Goal: Download file/media

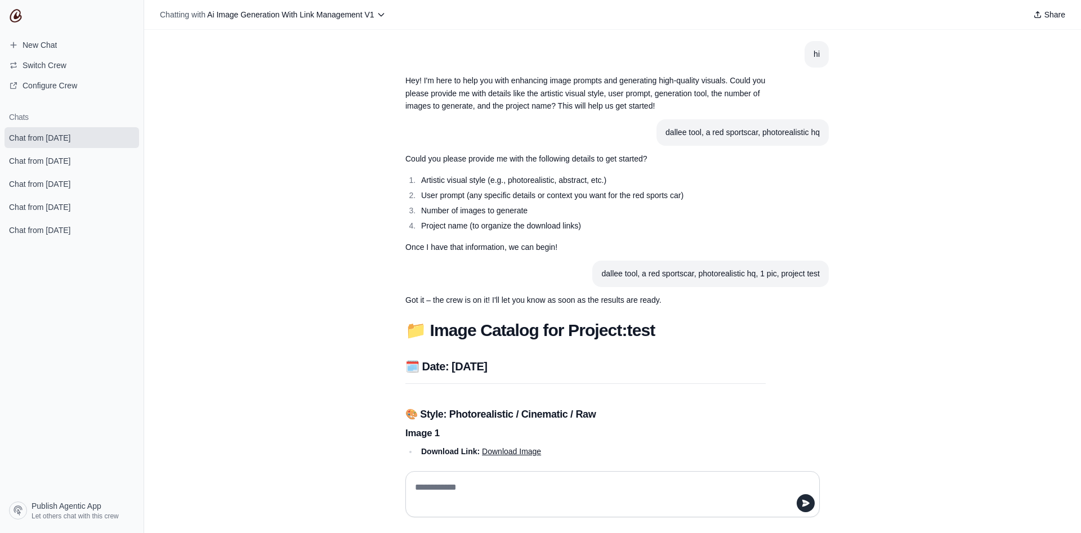
click at [496, 95] on p "Hey! I'm here to help you with enhancing image prompts and generating high-qual…" at bounding box center [586, 93] width 360 height 38
drag, startPoint x: 657, startPoint y: 278, endPoint x: 698, endPoint y: 278, distance: 41.1
click at [698, 278] on div "dallee tool, a red sportscar, photorealistic hq, 1 pic, project test" at bounding box center [711, 274] width 219 height 13
click at [658, 274] on div "dallee tool, a red sportscar, photorealistic hq, 1 pic, project test" at bounding box center [711, 274] width 219 height 13
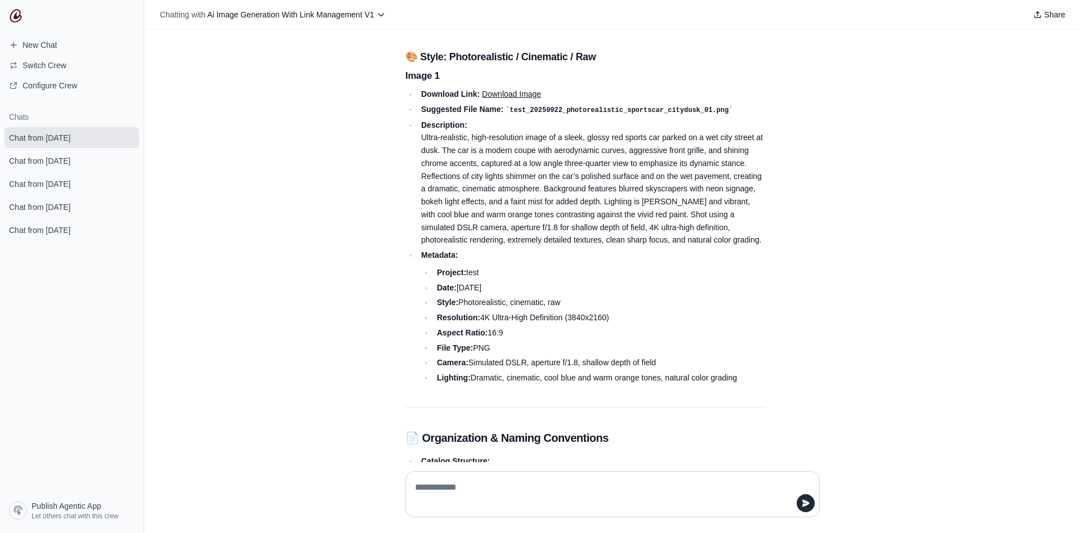
scroll to position [146, 0]
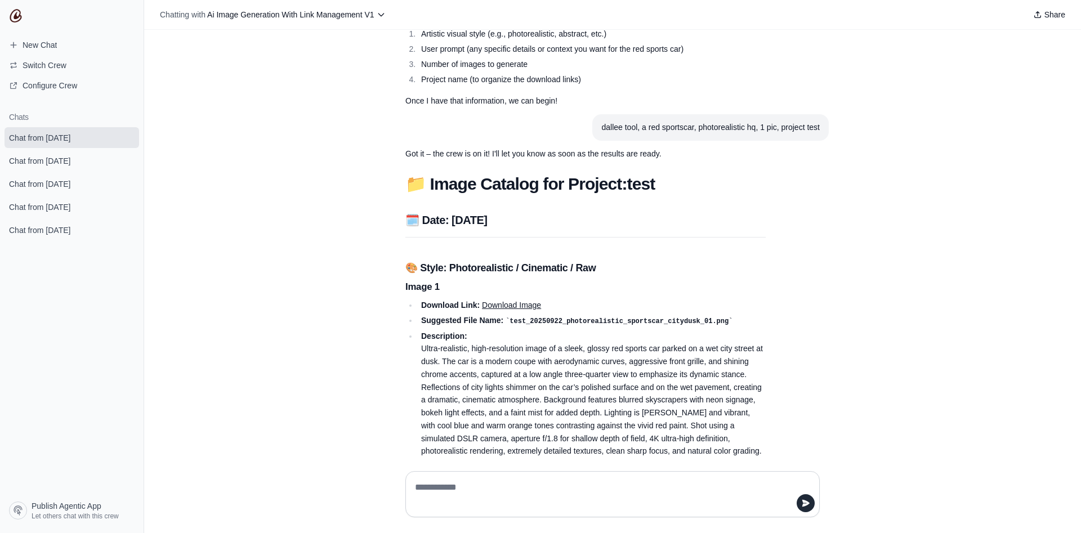
click at [506, 308] on link "Download Image" at bounding box center [511, 305] width 59 height 9
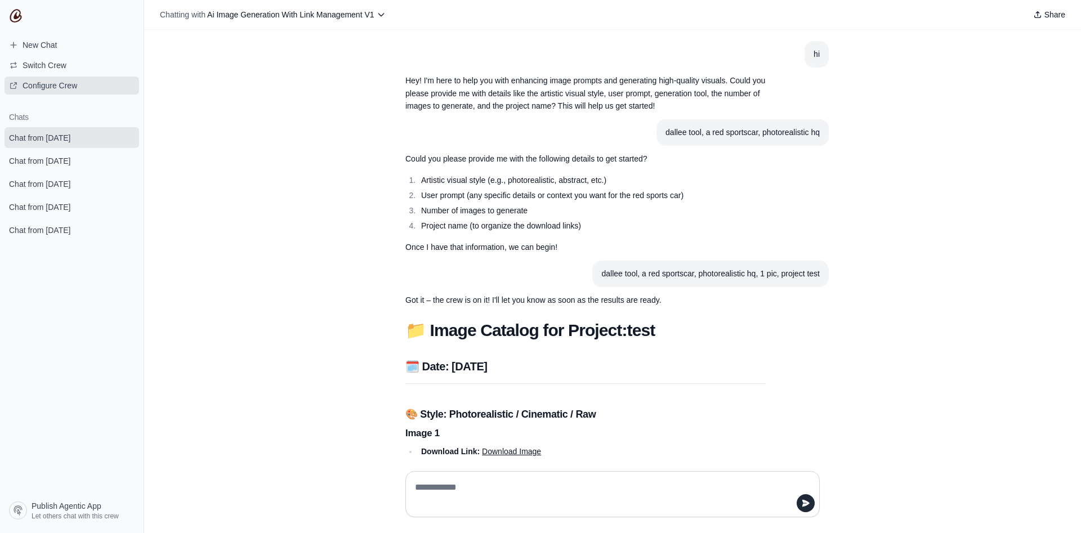
click at [35, 88] on span "Configure Crew" at bounding box center [50, 85] width 55 height 11
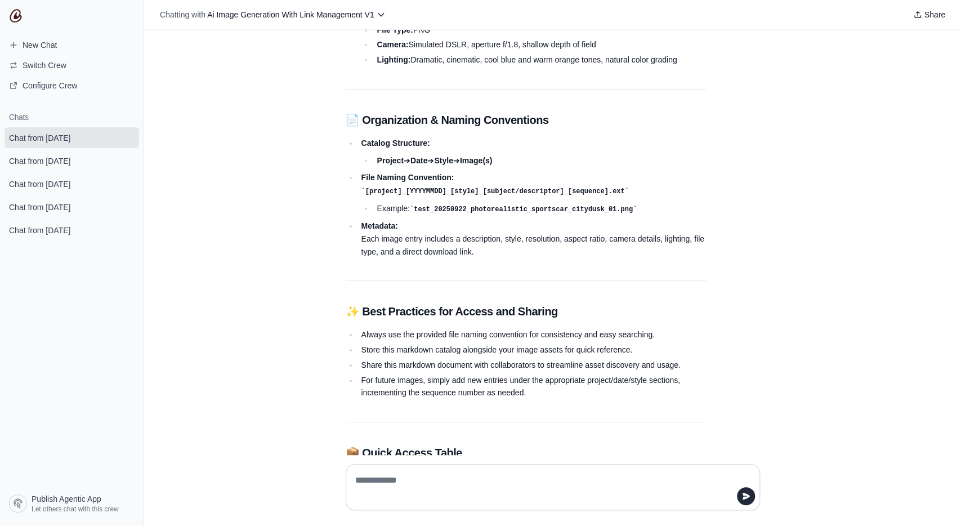
scroll to position [530, 0]
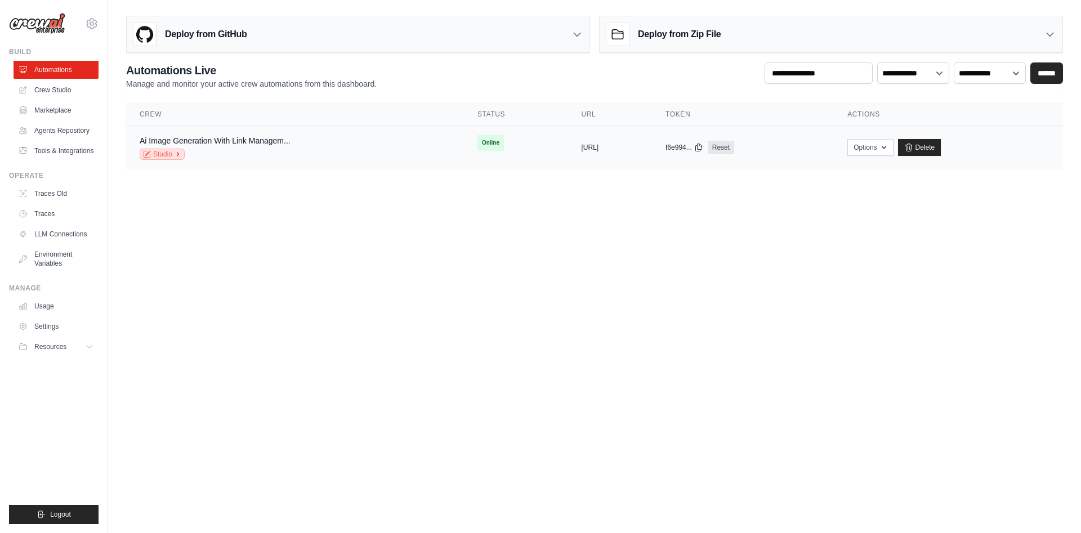
click at [166, 153] on link "Studio" at bounding box center [162, 154] width 45 height 11
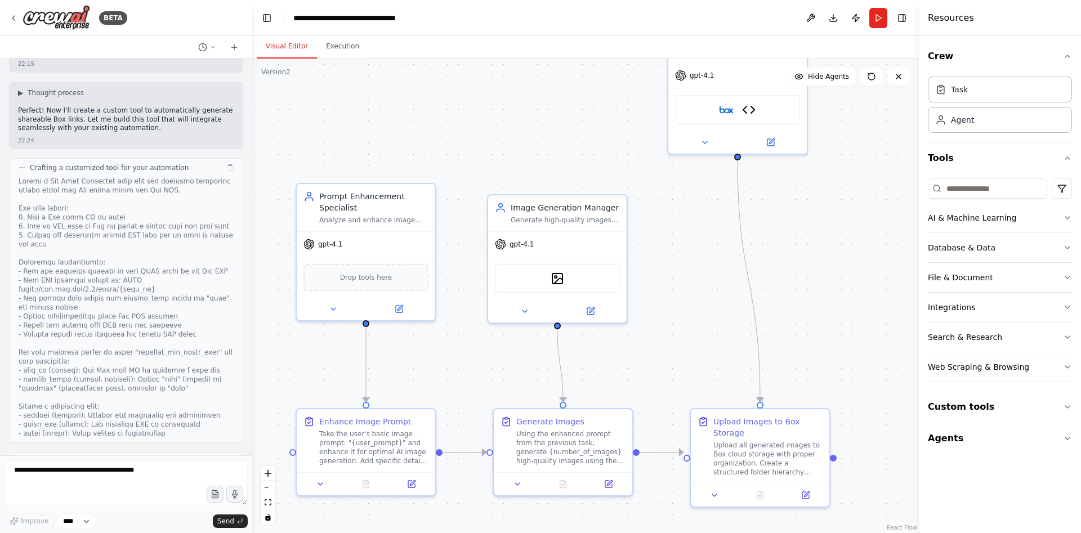
drag, startPoint x: 813, startPoint y: 171, endPoint x: 800, endPoint y: 239, distance: 69.4
click at [800, 239] on div ".deletable-edge-delete-btn { width: 20px; height: 20px; border: 0px solid #ffff…" at bounding box center [585, 296] width 667 height 475
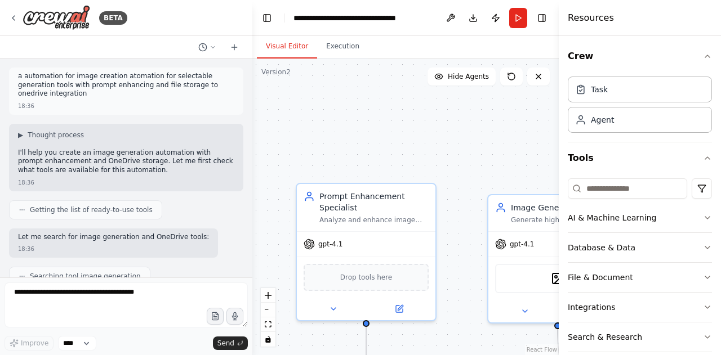
scroll to position [5236, 0]
